Goal: Task Accomplishment & Management: Manage account settings

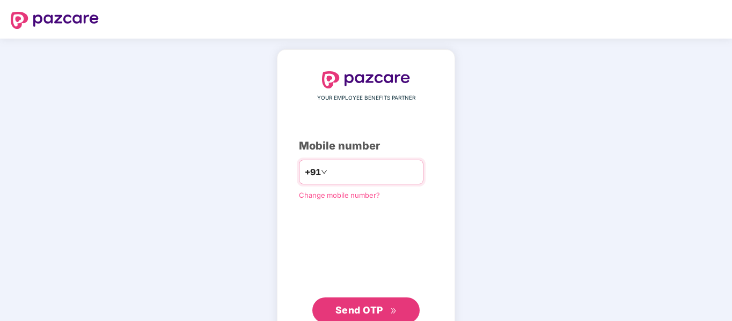
click at [333, 174] on input "number" at bounding box center [373, 172] width 88 height 17
type input "**********"
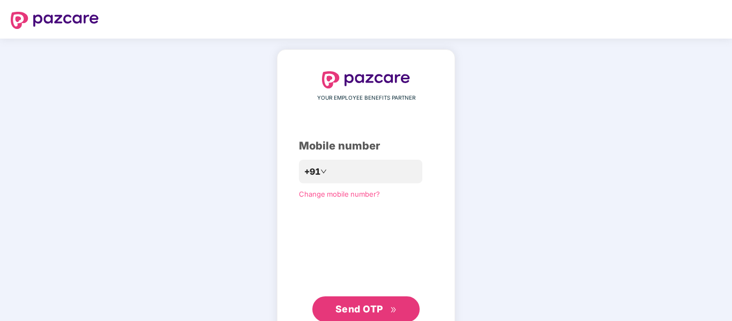
click at [351, 314] on span "Send OTP" at bounding box center [359, 309] width 48 height 11
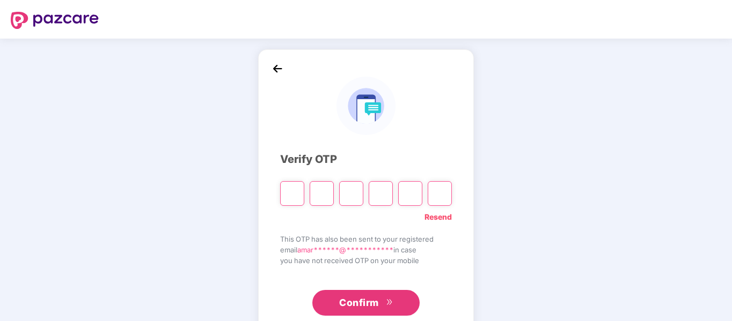
type input "*"
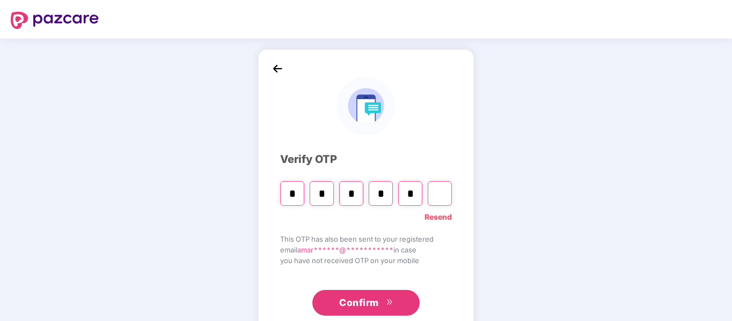
type input "*"
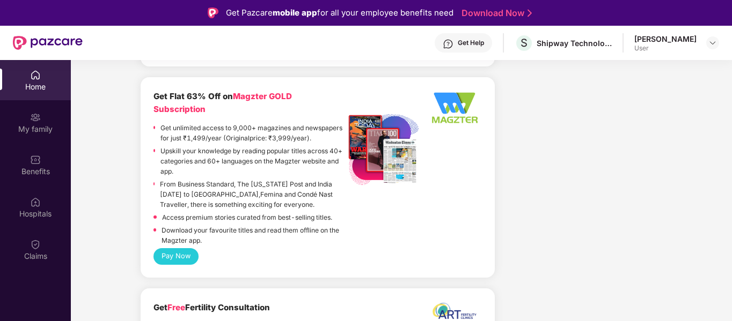
scroll to position [844, 0]
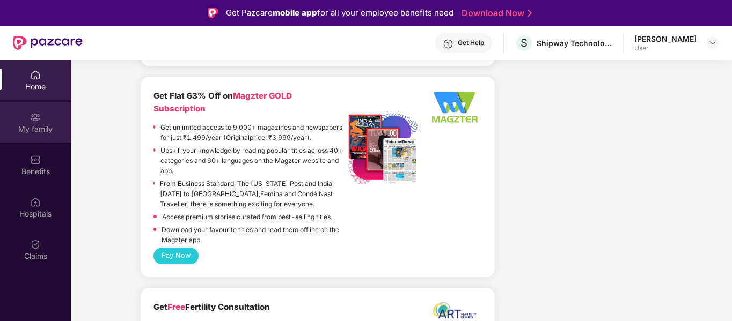
click at [41, 119] on div "My family" at bounding box center [35, 122] width 71 height 40
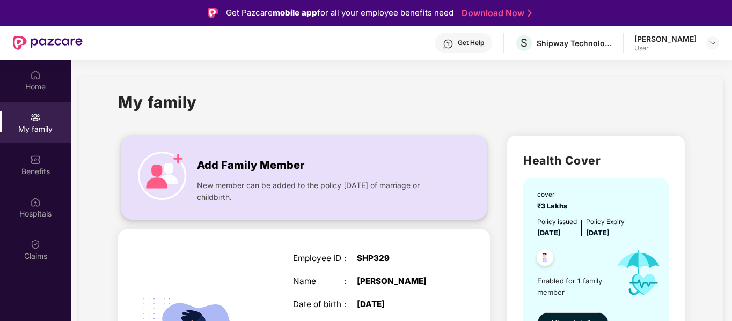
drag, startPoint x: 41, startPoint y: 119, endPoint x: 228, endPoint y: 212, distance: 208.4
click at [228, 212] on div "Home My family Benefits Hospitals Claims My family Add Family Member New member…" at bounding box center [366, 220] width 732 height 321
click at [272, 198] on span "New member can be added to the policy [DATE] of marriage or childbirth." at bounding box center [321, 192] width 249 height 24
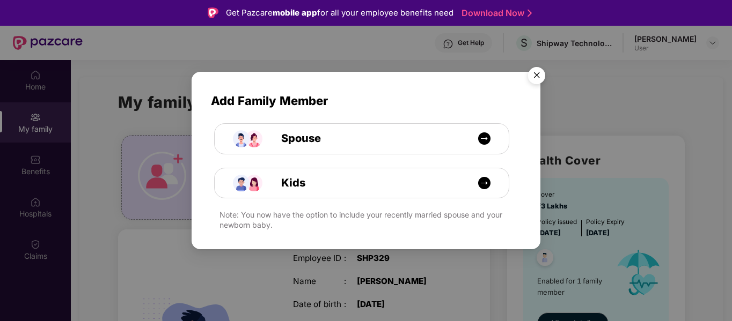
click at [172, 225] on div "Add Family Member Spouse Kids Note: You now have the option to include your rec…" at bounding box center [366, 160] width 732 height 321
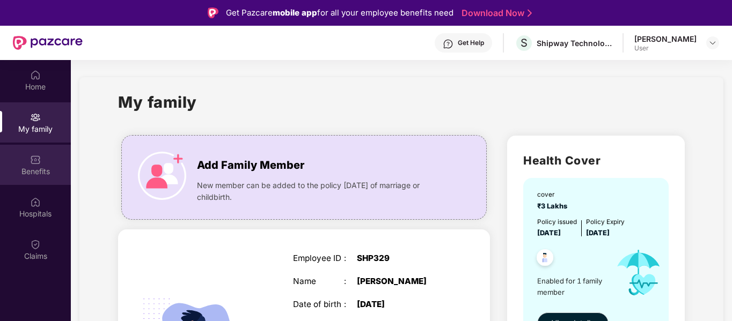
click at [46, 176] on div "Benefits" at bounding box center [35, 171] width 71 height 11
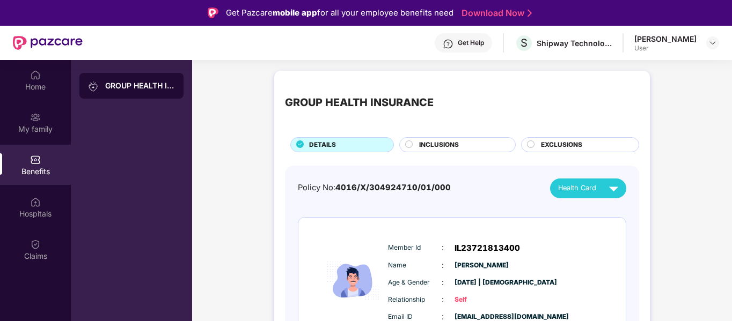
scroll to position [42, 0]
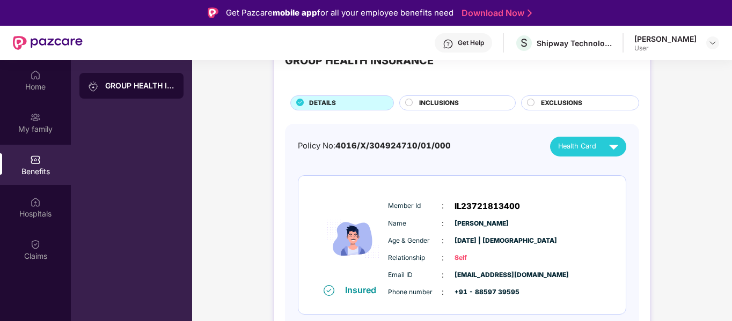
click at [422, 106] on span "INCLUSIONS" at bounding box center [439, 103] width 40 height 10
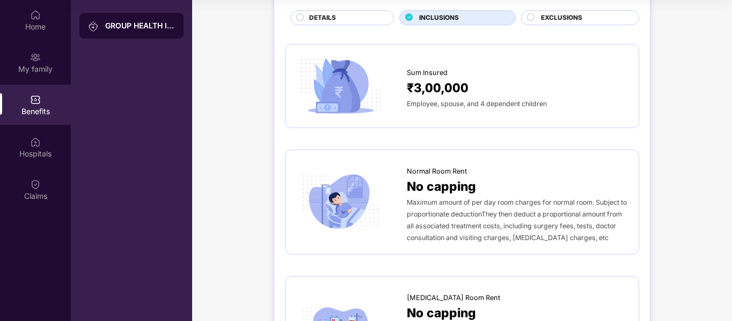
scroll to position [0, 0]
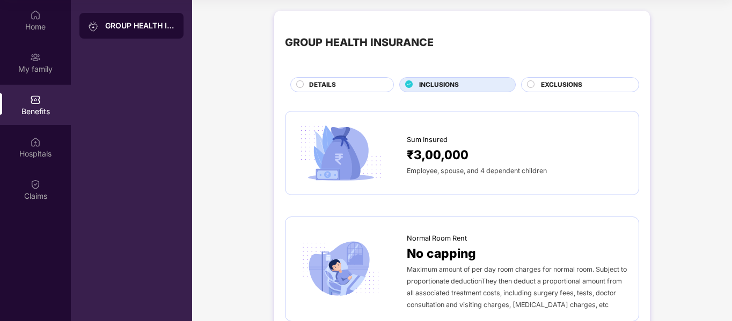
click at [551, 79] on div "EXCLUSIONS" at bounding box center [580, 84] width 118 height 15
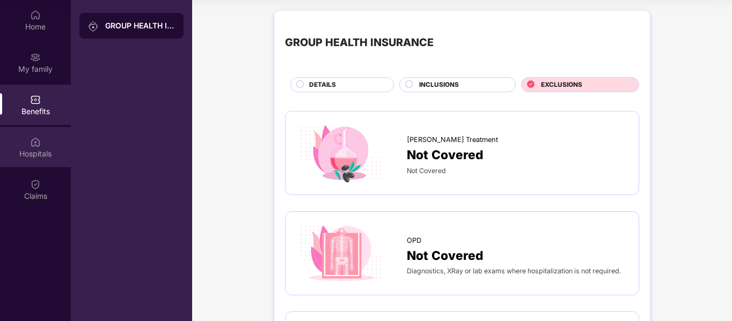
click at [32, 154] on div "Hospitals" at bounding box center [35, 154] width 71 height 11
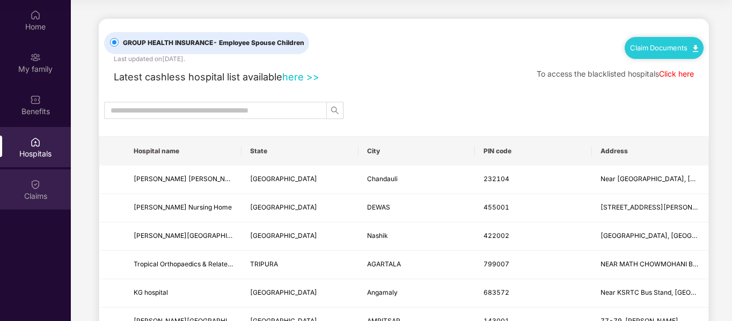
click at [34, 181] on img at bounding box center [35, 184] width 11 height 11
